Goal: Check status: Check status

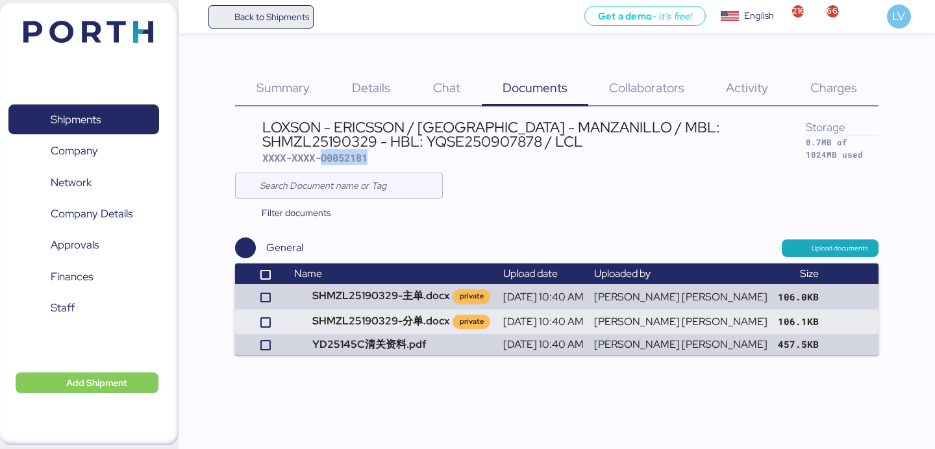
click at [274, 16] on span "Back to Shipments" at bounding box center [271, 17] width 75 height 16
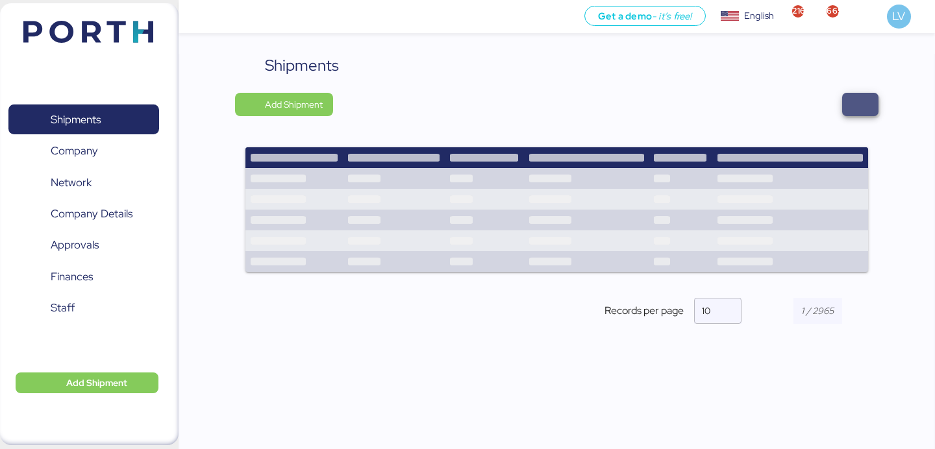
click at [866, 93] on span "button" at bounding box center [860, 104] width 36 height 23
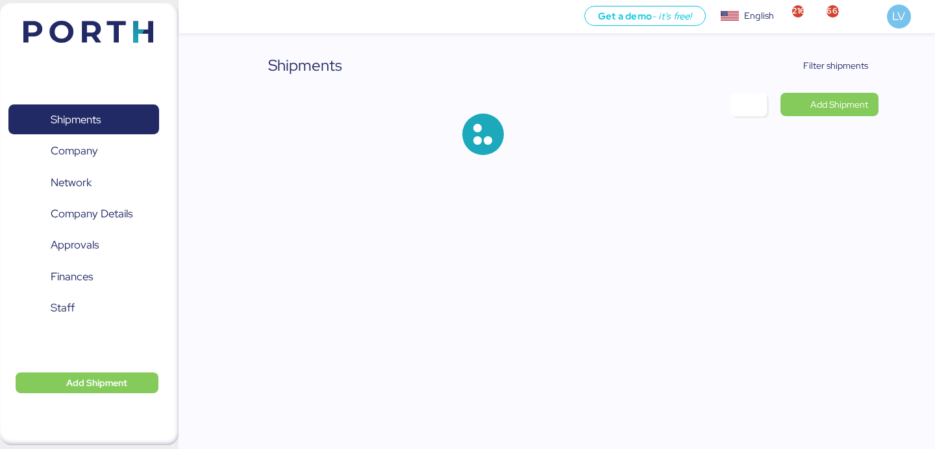
click at [853, 80] on div "Shipments Filter shipments Add Shipment" at bounding box center [556, 115] width 643 height 122
click at [852, 77] on span "Filter shipments" at bounding box center [827, 65] width 102 height 23
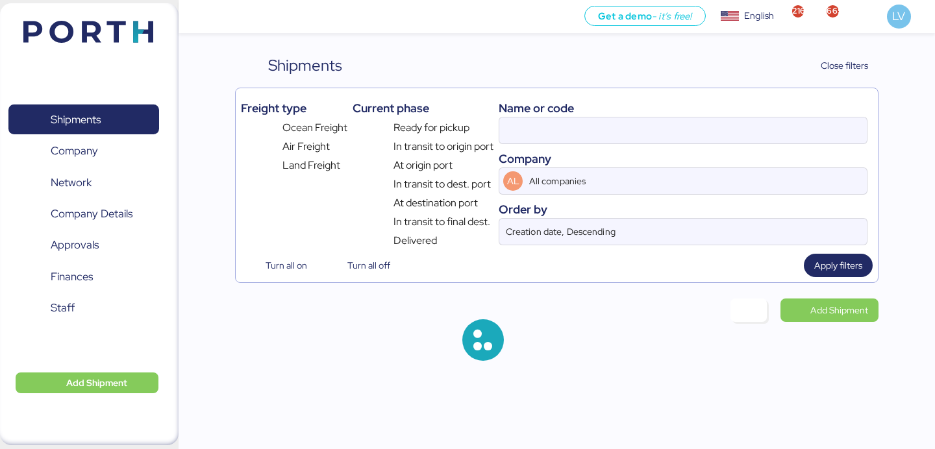
click at [744, 144] on div "Name or code Company AL All companies Order by Creation date, Descending" at bounding box center [682, 170] width 369 height 155
click at [739, 141] on input at bounding box center [682, 130] width 367 height 26
paste input "O0052083 - 171395"
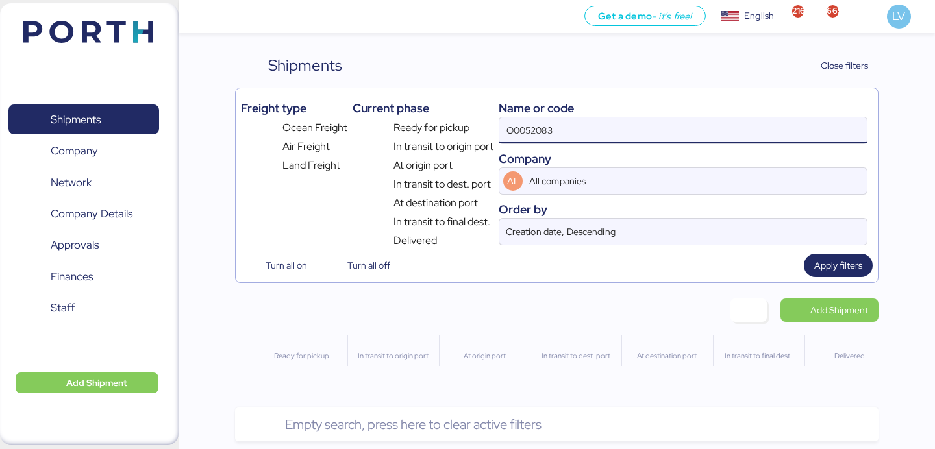
type input "O0052083"
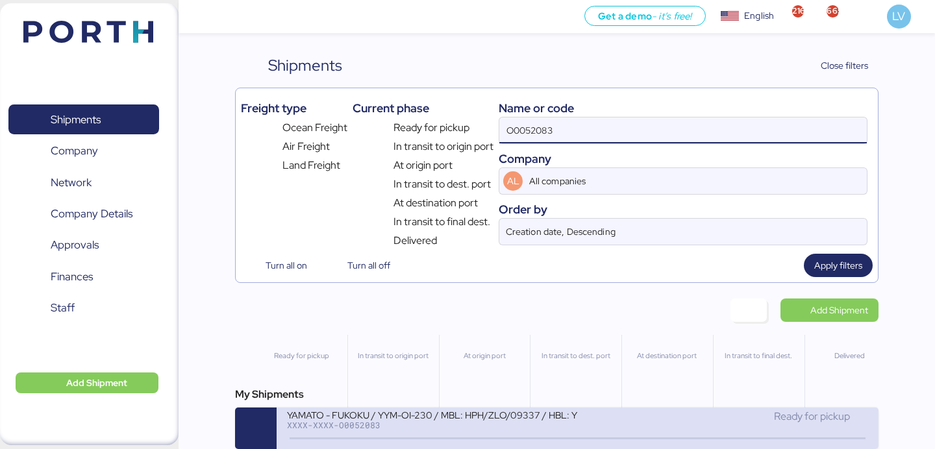
click at [533, 427] on div "XXXX-XXXX-O0052083" at bounding box center [432, 425] width 290 height 9
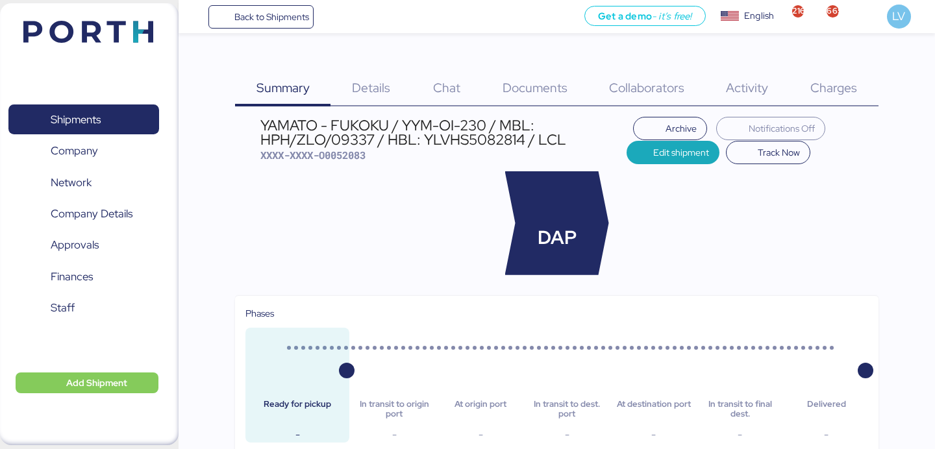
click at [838, 93] on span "Charges" at bounding box center [833, 87] width 47 height 17
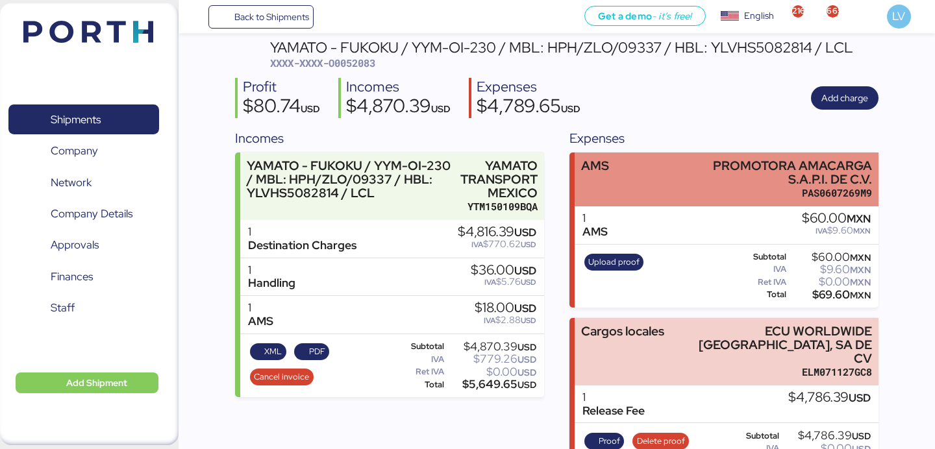
scroll to position [111, 0]
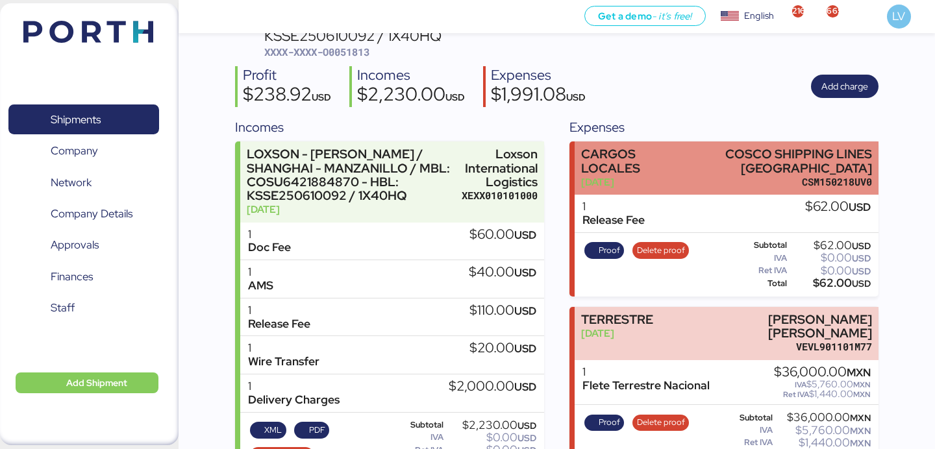
scroll to position [108, 0]
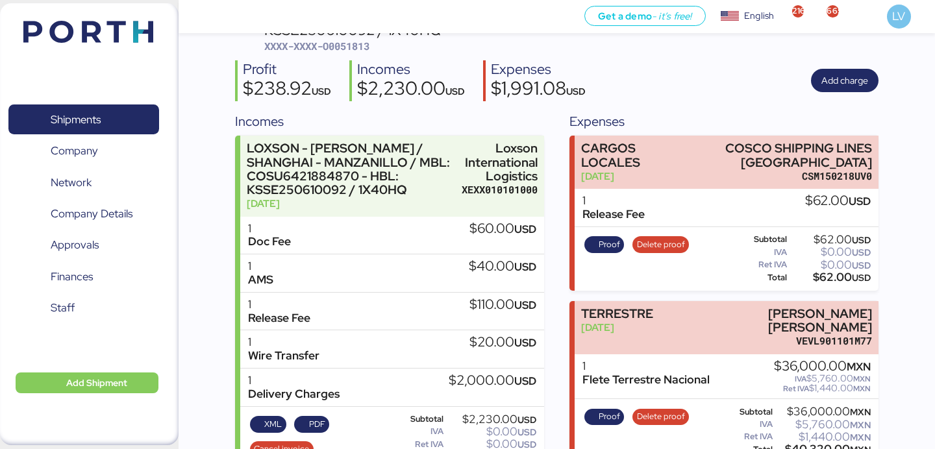
click at [126, 24] on img at bounding box center [88, 32] width 130 height 22
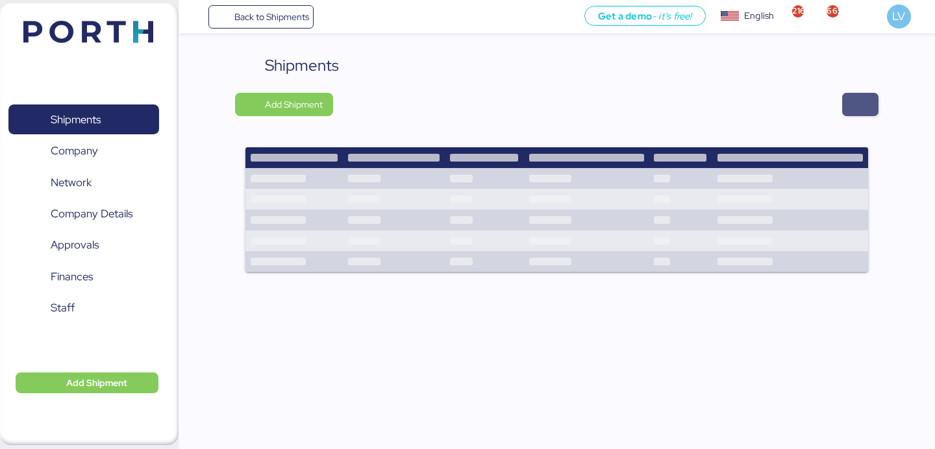
click at [852, 97] on span "button" at bounding box center [860, 104] width 16 height 18
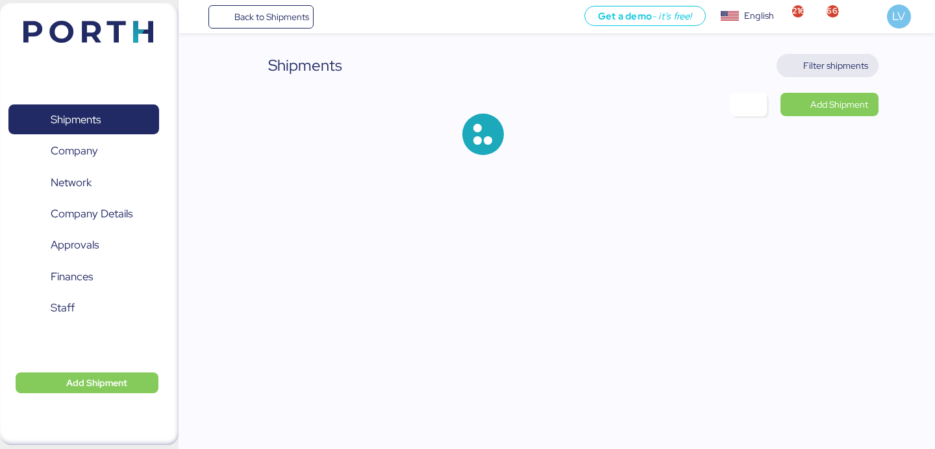
click at [844, 76] on span "Filter shipments" at bounding box center [827, 65] width 102 height 23
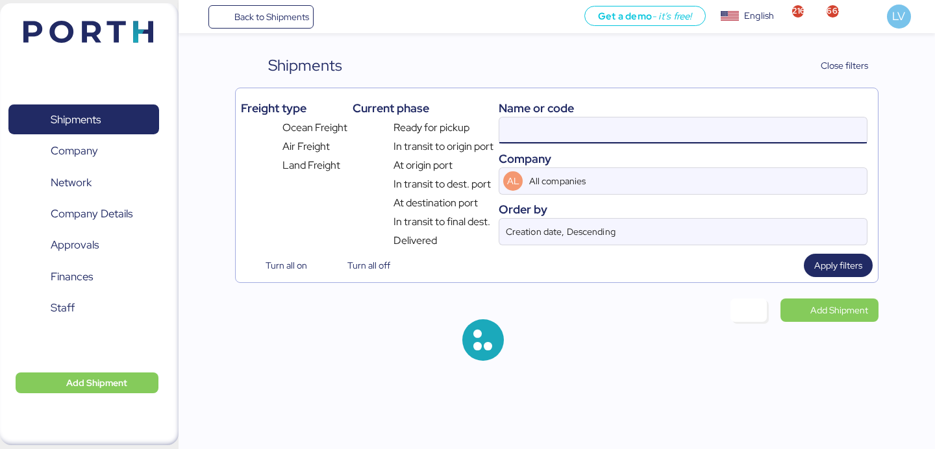
click at [755, 143] on input at bounding box center [682, 130] width 367 height 26
click at [755, 137] on input at bounding box center [682, 130] width 367 height 26
paste input "LXN25090812"
type input "LXN25090812"
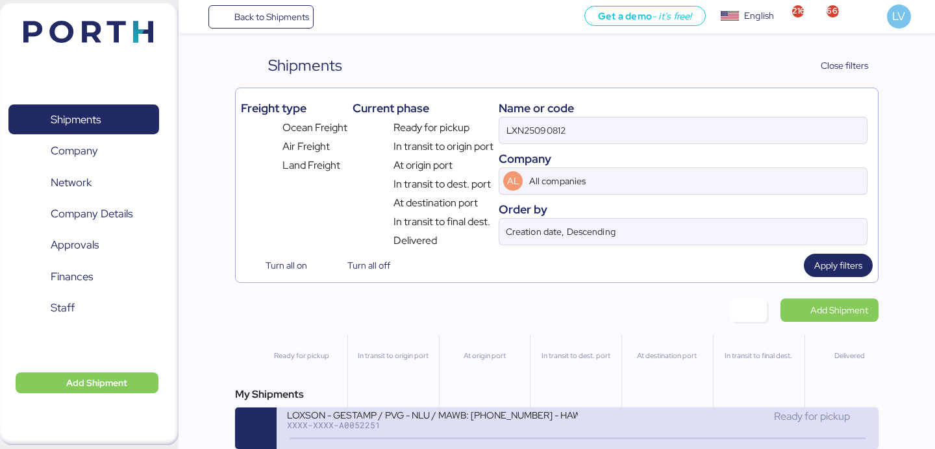
click at [502, 412] on div "LOXSON - GESTAMP / PVG - NLU / MAWB: 160-9019 8953 - HAWB: LXN25090812" at bounding box center [432, 414] width 290 height 11
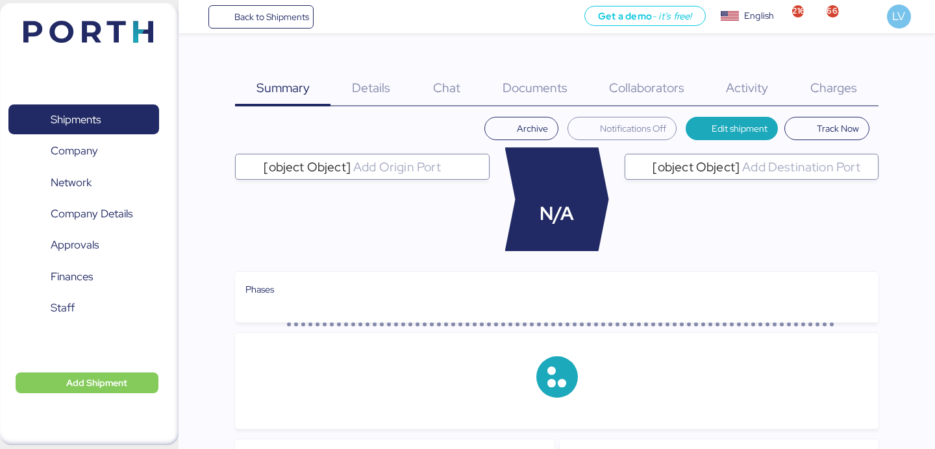
click at [843, 71] on div "Charges 0" at bounding box center [833, 80] width 89 height 53
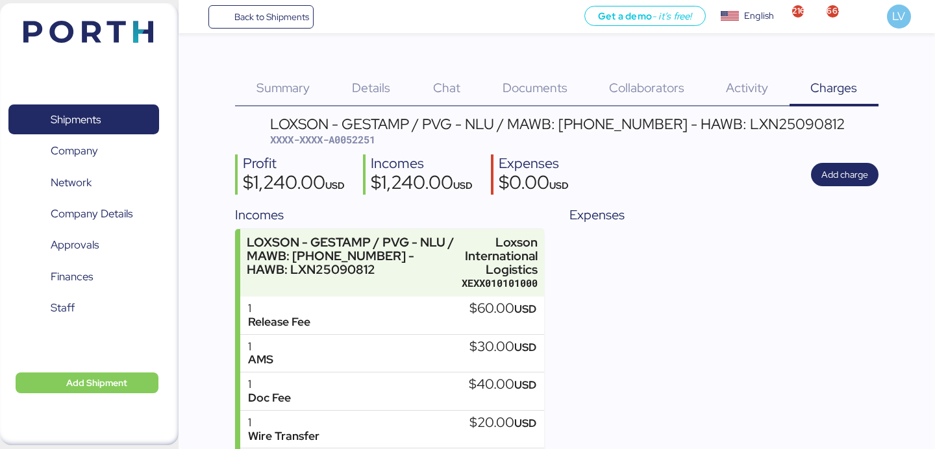
click at [296, 104] on div "Summary 0" at bounding box center [282, 80] width 95 height 53
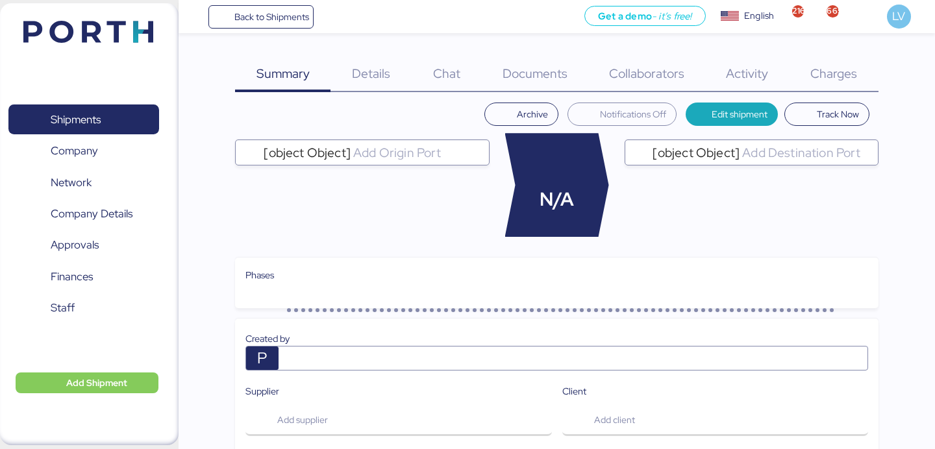
scroll to position [15, 0]
